Goal: Task Accomplishment & Management: Complete application form

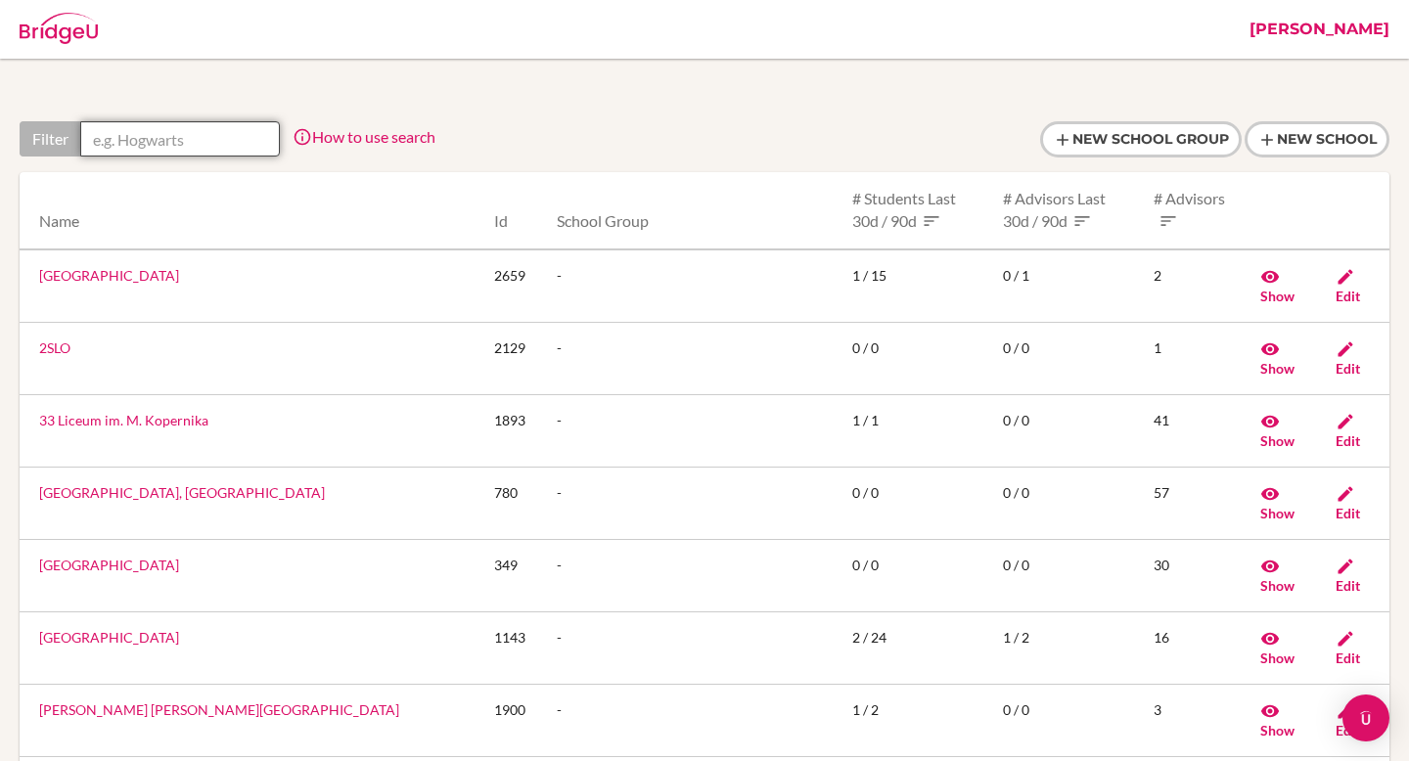
click at [189, 137] on input "text" at bounding box center [180, 138] width 200 height 35
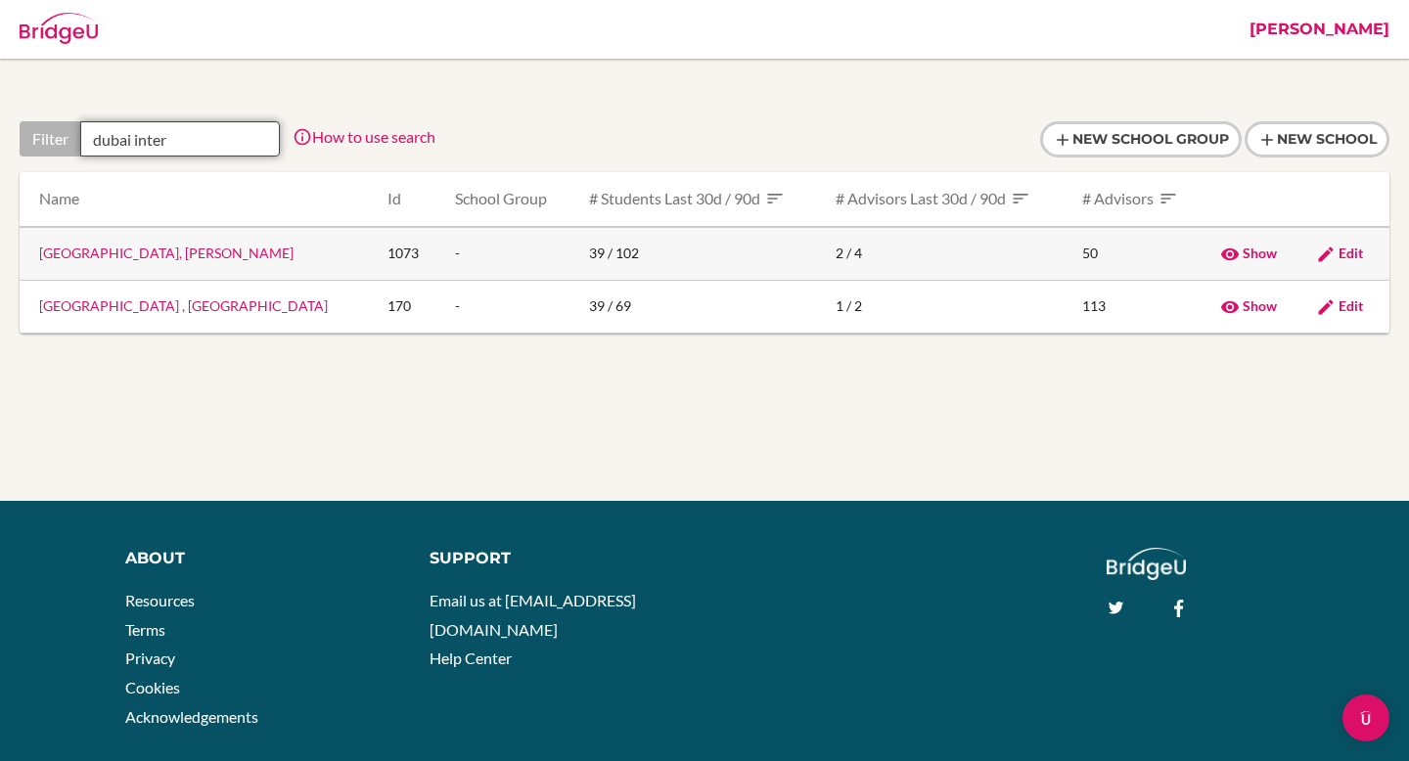
type input "dubai inter"
click at [232, 247] on link "Dubai International Academy, Al Barsha" at bounding box center [166, 253] width 254 height 17
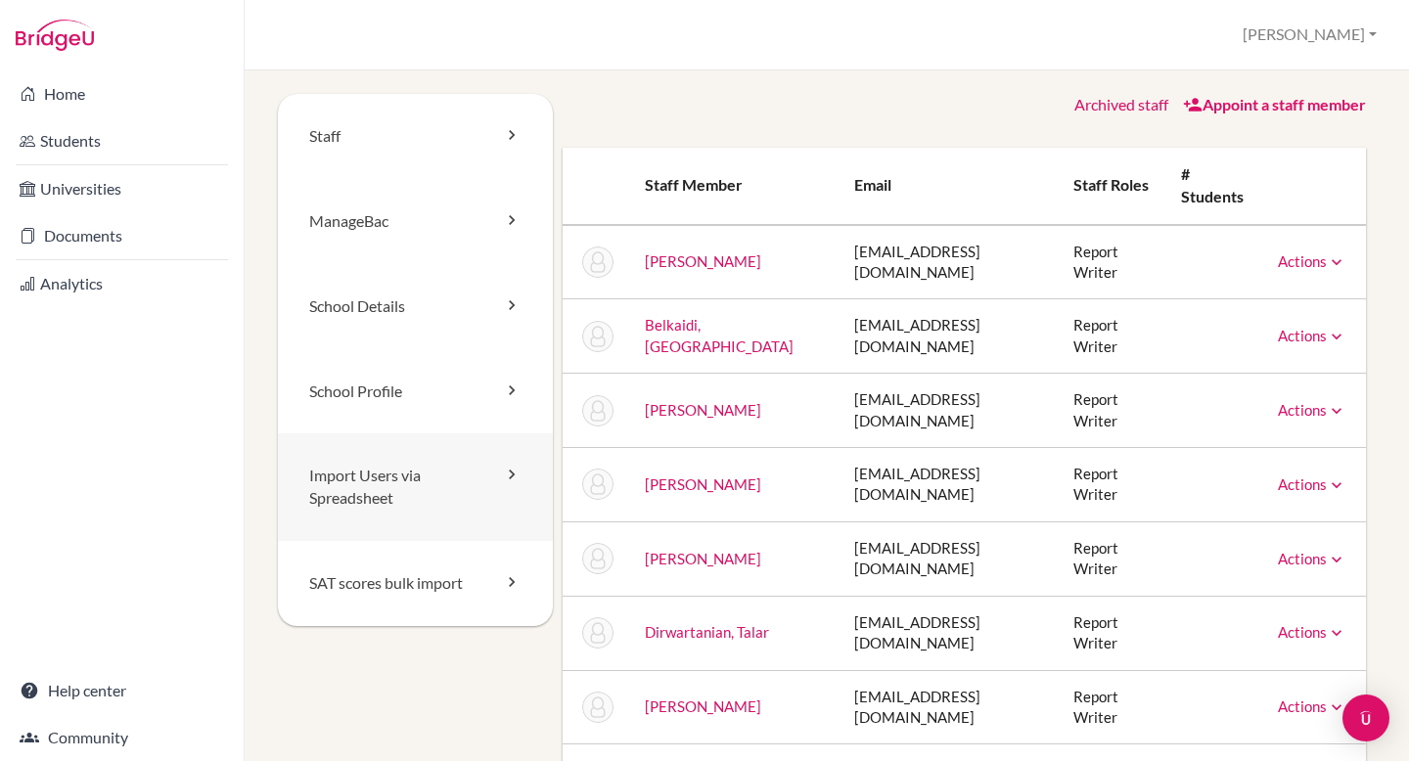
click at [413, 503] on link "Import Users via Spreadsheet" at bounding box center [415, 487] width 275 height 108
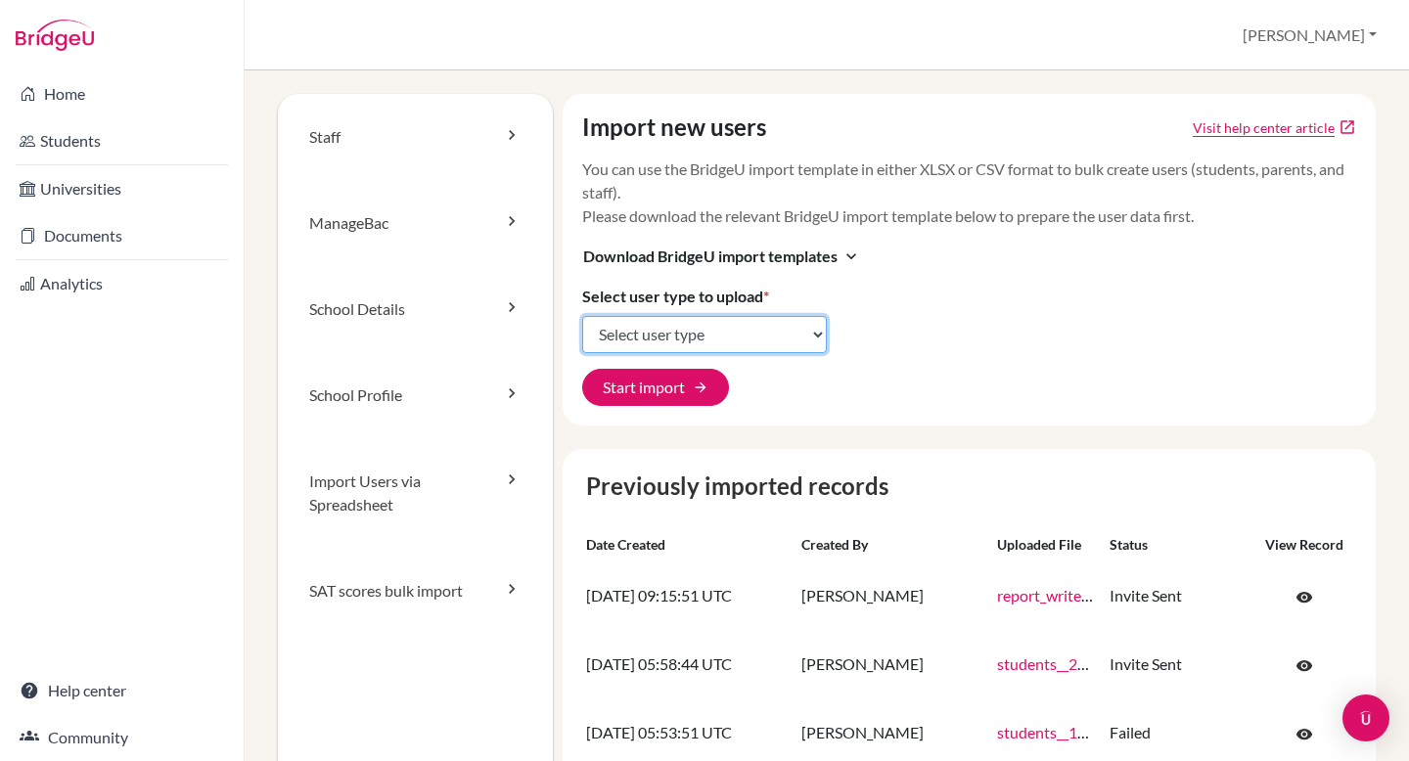
click at [731, 334] on select "Select user type Students Students and parents Parents Advisors Report writers" at bounding box center [704, 334] width 245 height 37
select select "report_writers"
click at [582, 316] on select "Select user type Students Students and parents Parents Advisors Report writers" at bounding box center [704, 334] width 245 height 37
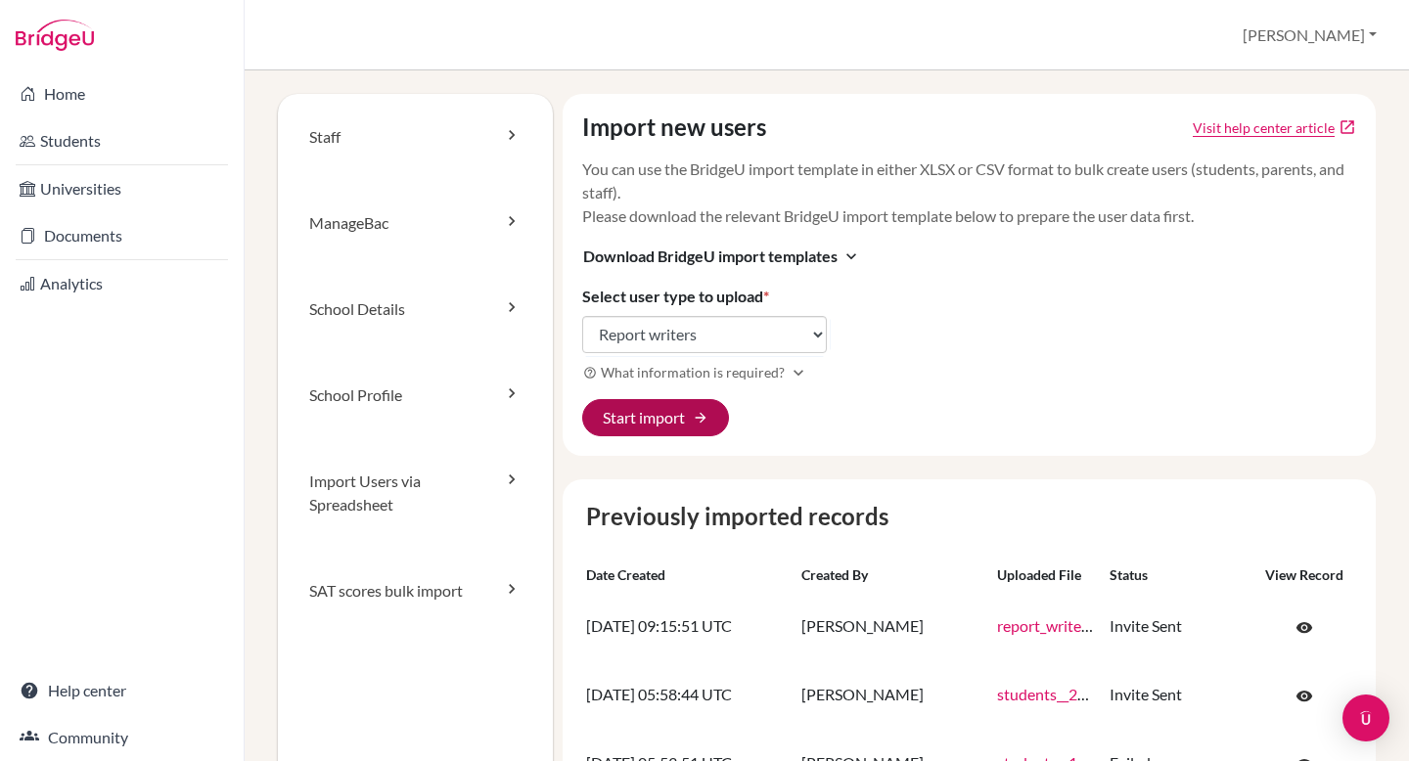
click at [673, 419] on button "Start import arrow_forward" at bounding box center [655, 417] width 147 height 37
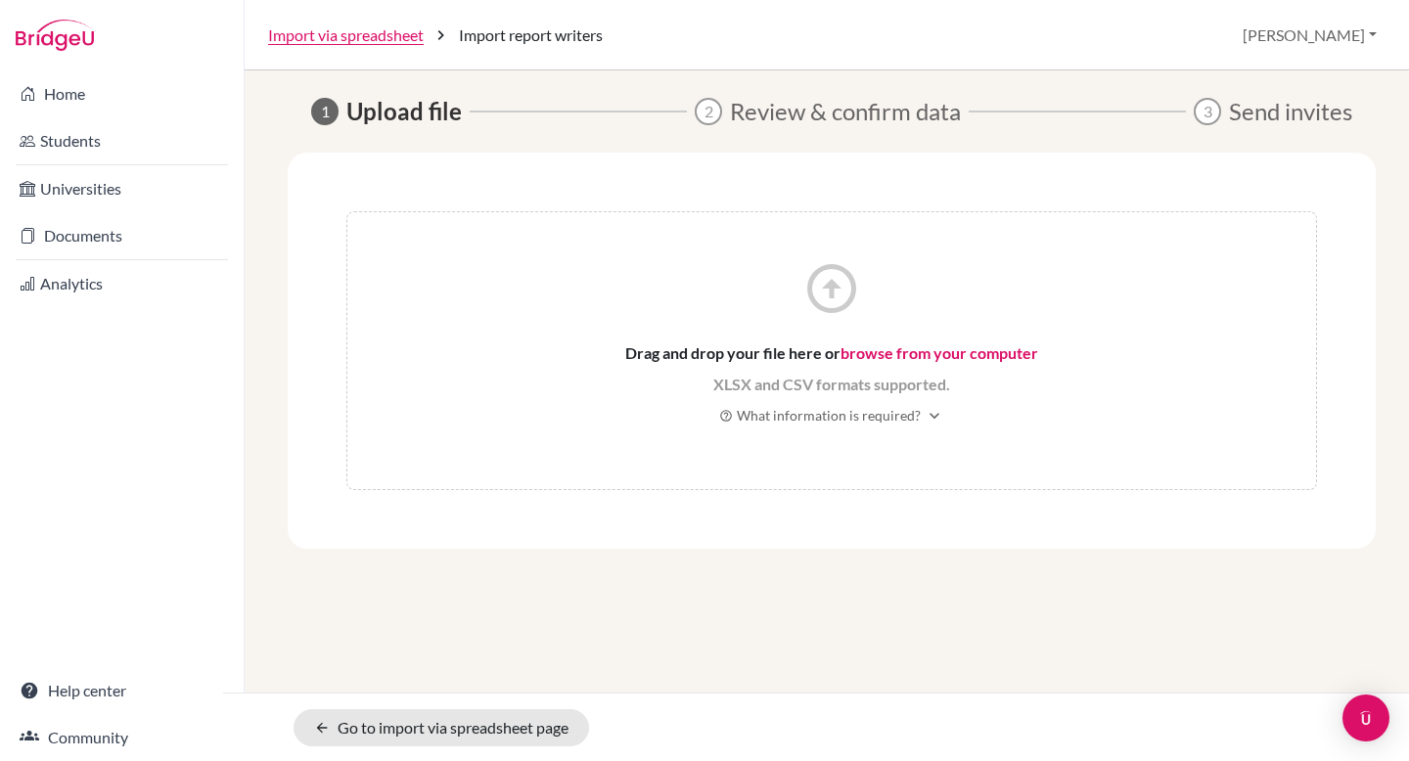
click at [864, 353] on link "browse from your computer" at bounding box center [939, 352] width 198 height 19
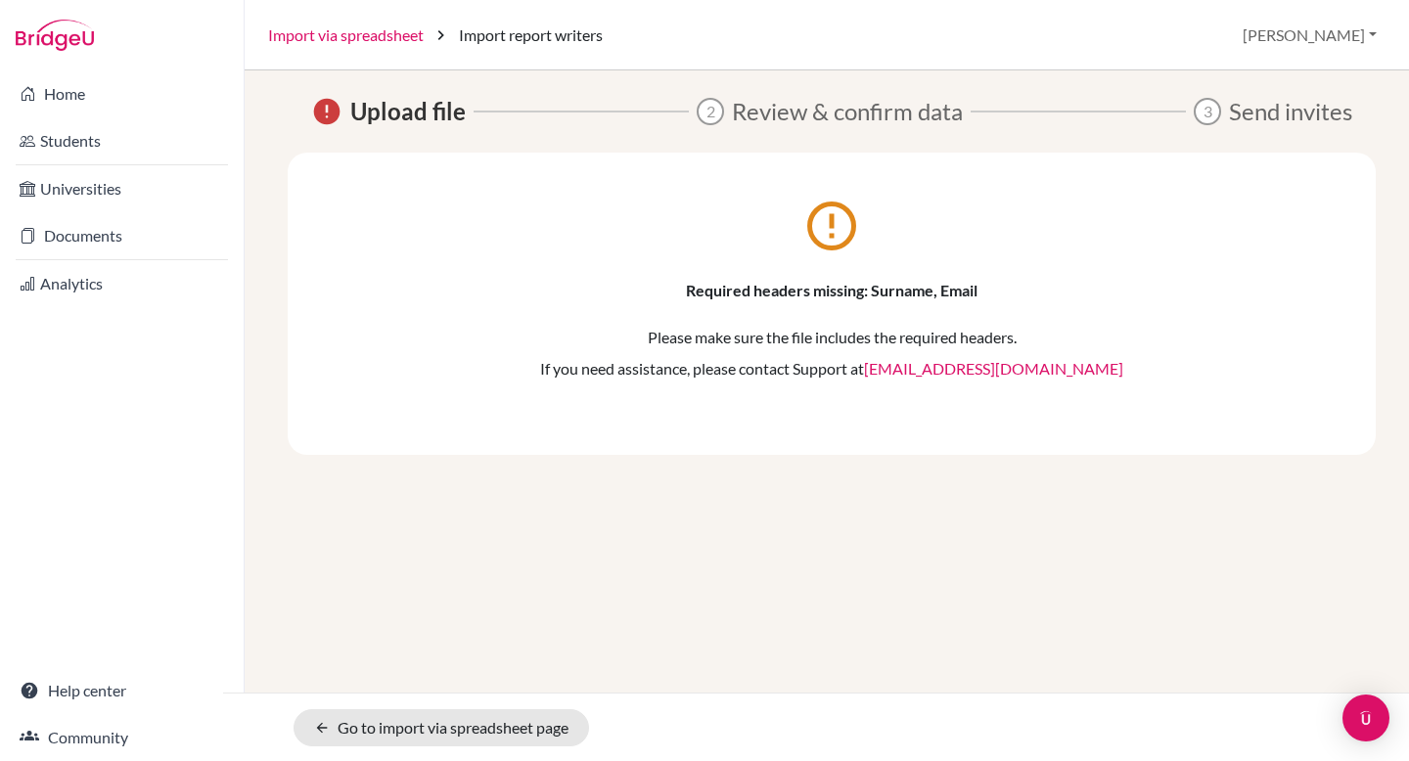
click at [362, 36] on link "Import via spreadsheet" at bounding box center [346, 34] width 156 height 23
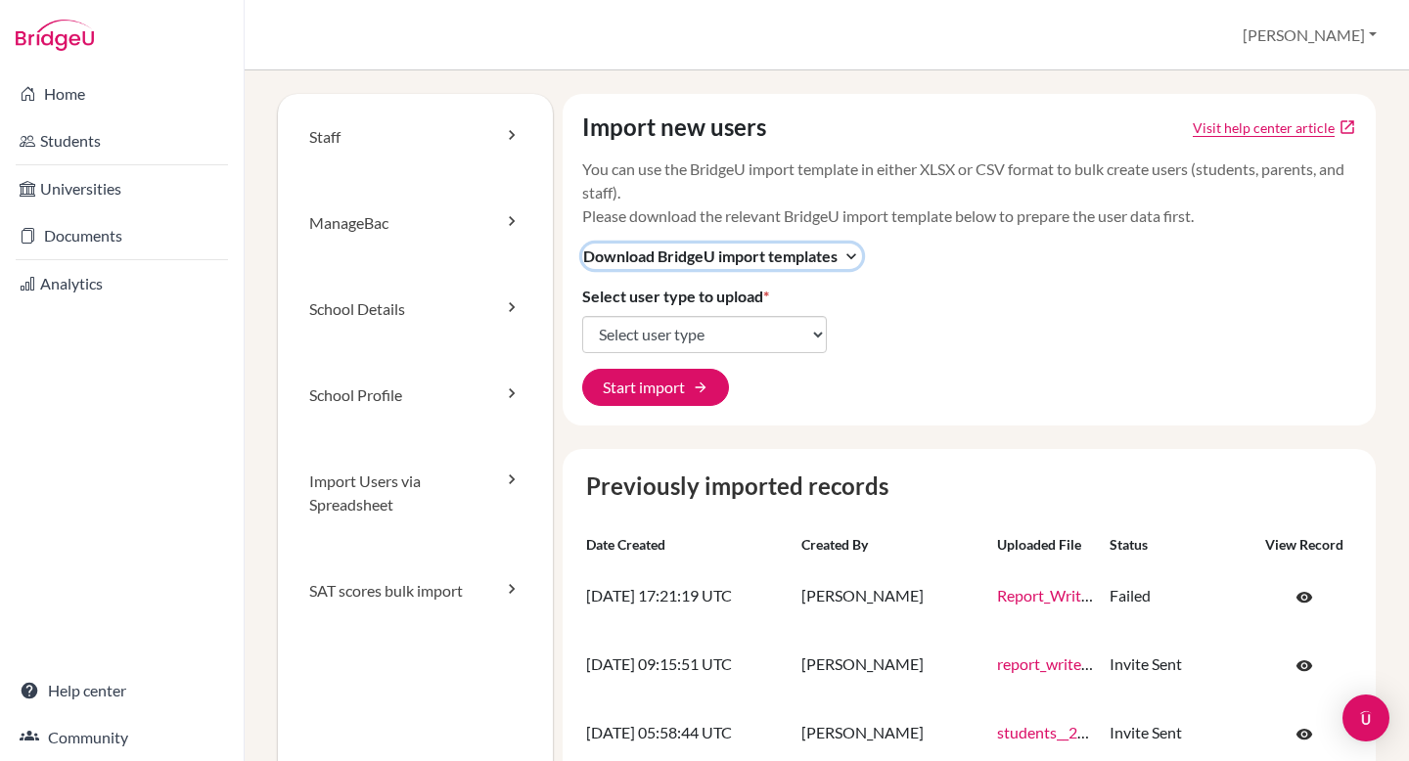
click at [823, 253] on span "Download BridgeU import templates" at bounding box center [710, 256] width 254 height 23
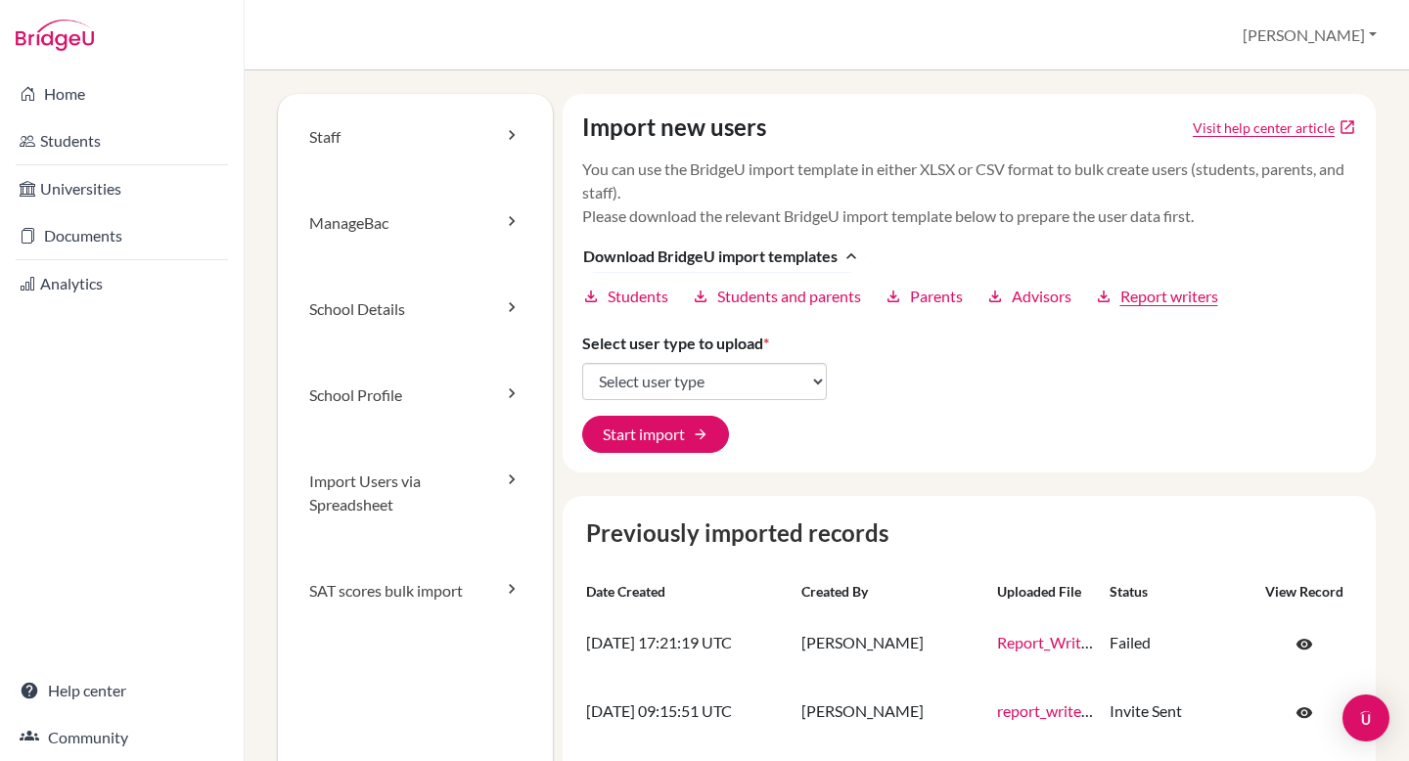
click at [1177, 301] on span "Report writers" at bounding box center [1169, 296] width 98 height 23
click at [690, 375] on select "Select user type Students Students and parents Parents Advisors Report writers" at bounding box center [704, 381] width 245 height 37
select select "report_writers"
click at [582, 363] on select "Select user type Students Students and parents Parents Advisors Report writers" at bounding box center [704, 381] width 245 height 37
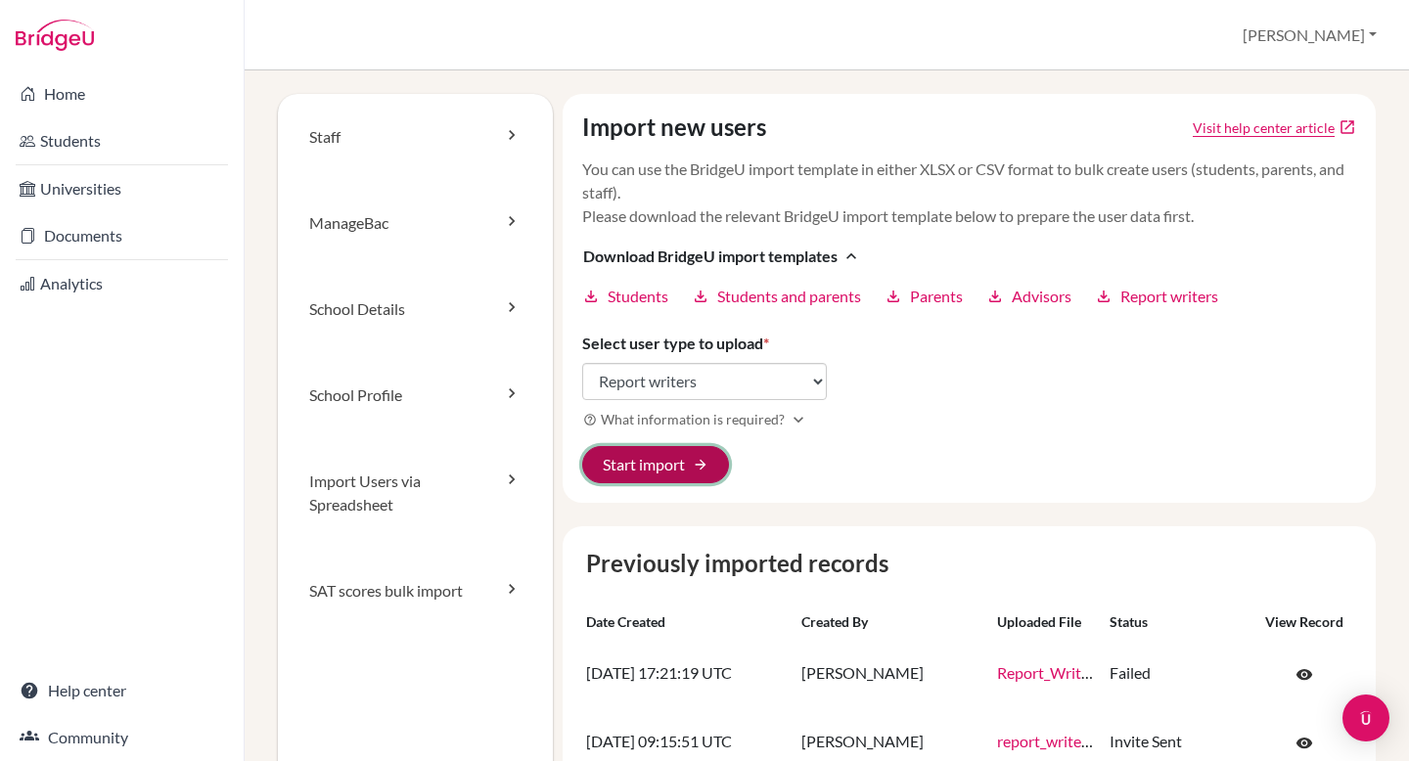
click at [671, 468] on button "Start import arrow_forward" at bounding box center [655, 464] width 147 height 37
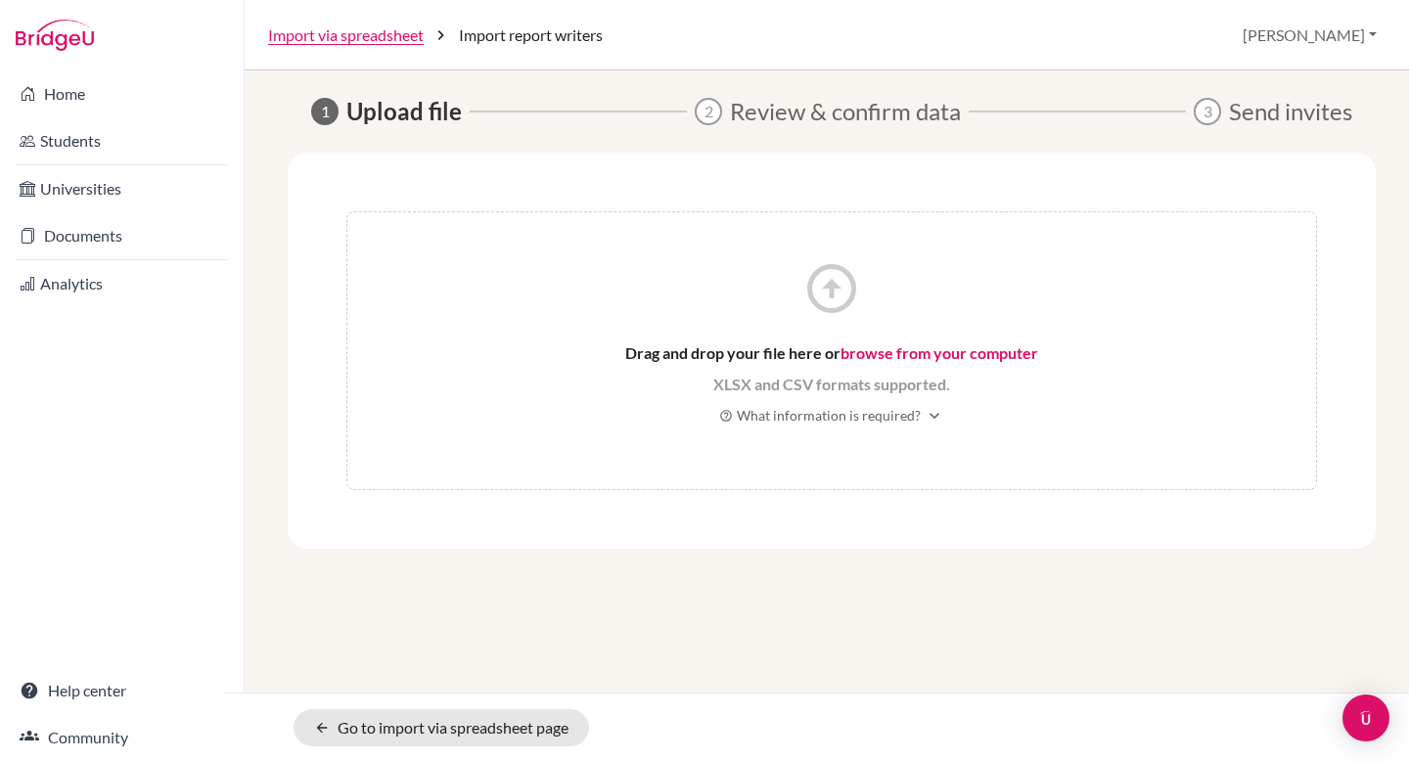
click at [872, 356] on link "browse from your computer" at bounding box center [939, 352] width 198 height 19
click at [894, 352] on link "browse from your computer" at bounding box center [939, 352] width 198 height 19
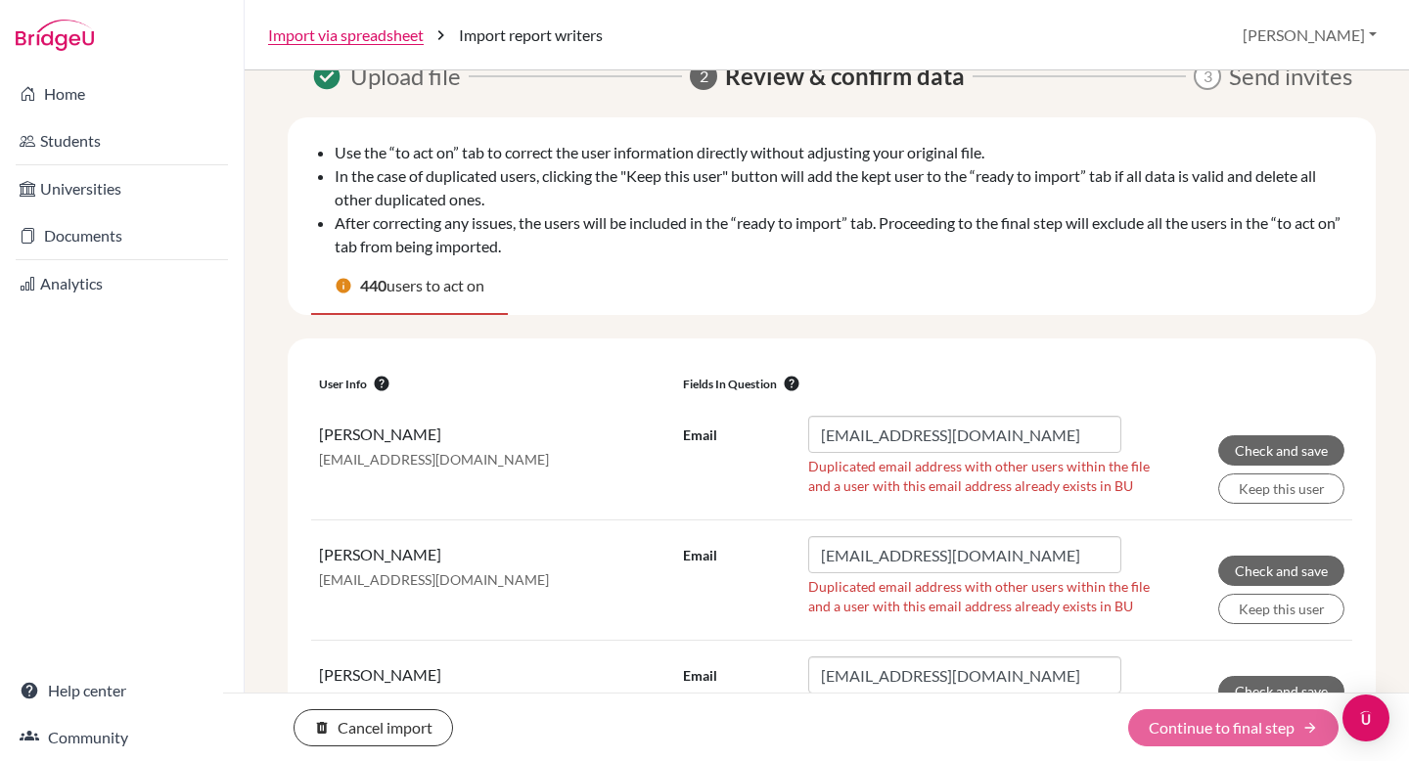
scroll to position [565, 0]
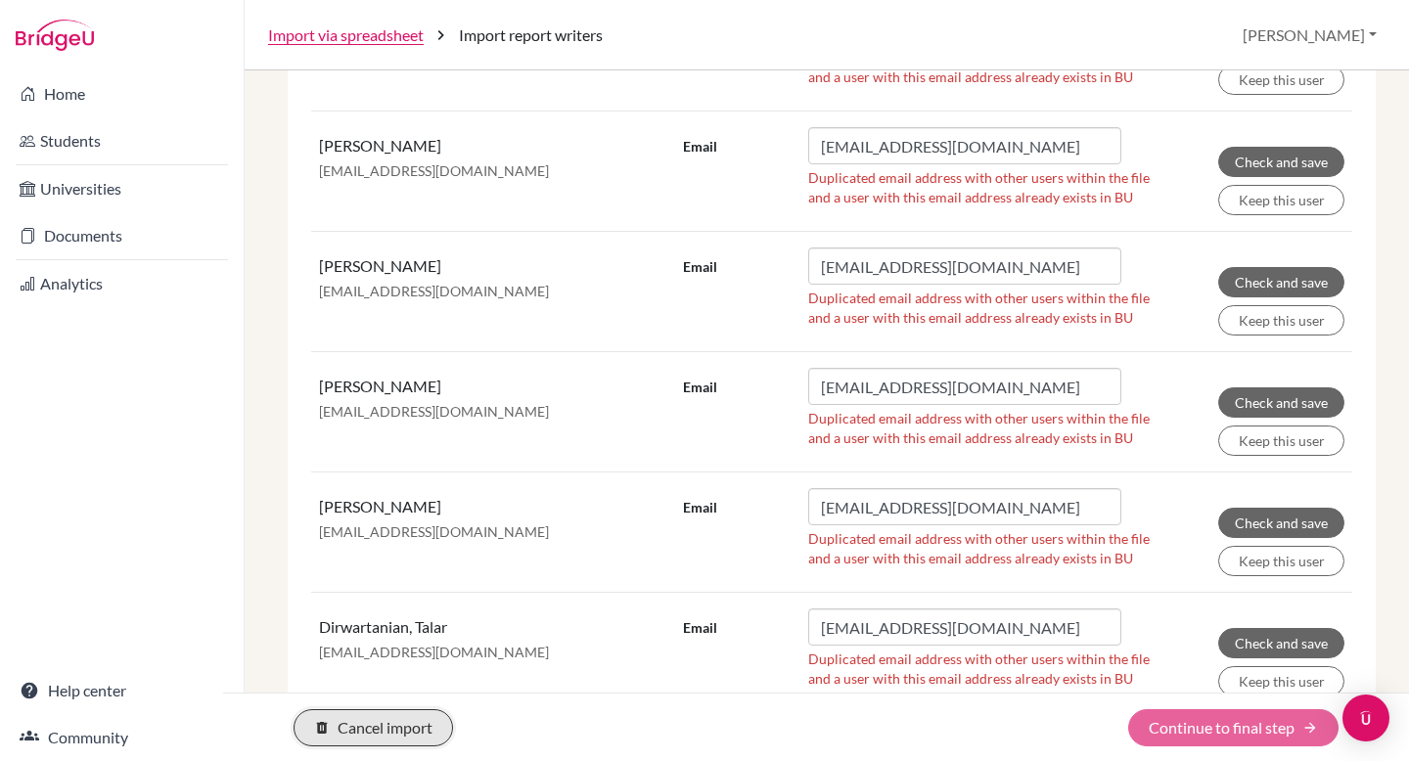
click at [388, 742] on button "delete Cancel import" at bounding box center [373, 727] width 159 height 37
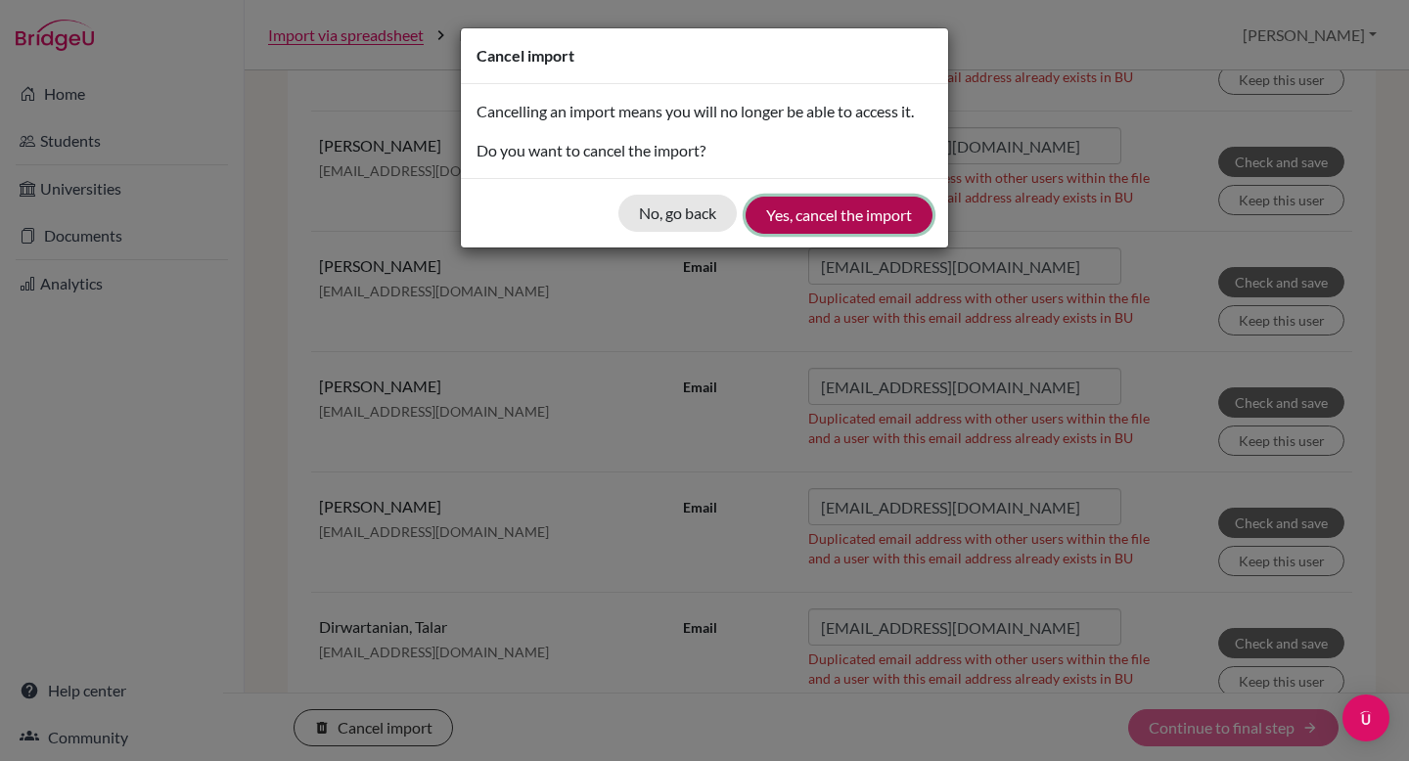
click at [799, 216] on button "Yes, cancel the import" at bounding box center [839, 215] width 187 height 37
